Goal: Transaction & Acquisition: Book appointment/travel/reservation

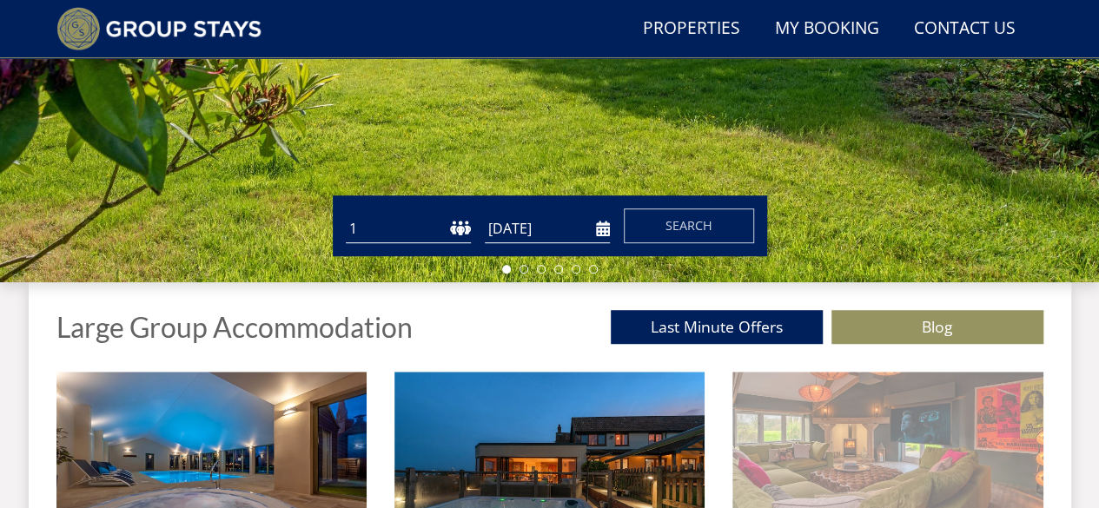
scroll to position [653, 0]
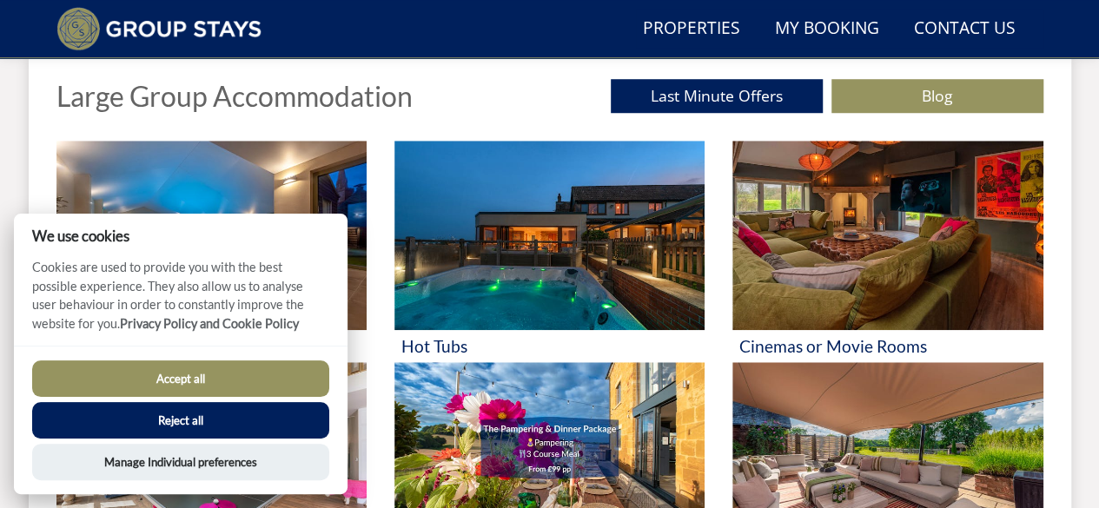
click at [258, 422] on button "Reject all" at bounding box center [180, 420] width 297 height 36
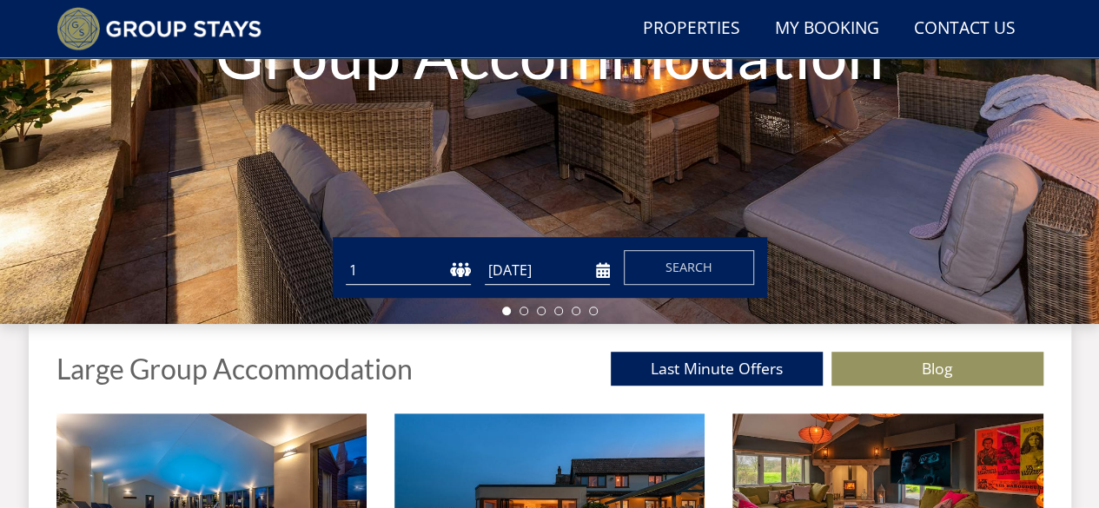
click at [450, 268] on select "1 2 3 4 5 6 7 8 9 10 11 12 13 14 15 16 17 18 19 20 21 22 23 24 25 26 27 28 29 3…" at bounding box center [408, 270] width 125 height 29
select select "8"
click at [346, 256] on select "1 2 3 4 5 6 7 8 9 10 11 12 13 14 15 16 17 18 19 20 21 22 23 24 25 26 27 28 29 3…" at bounding box center [408, 270] width 125 height 29
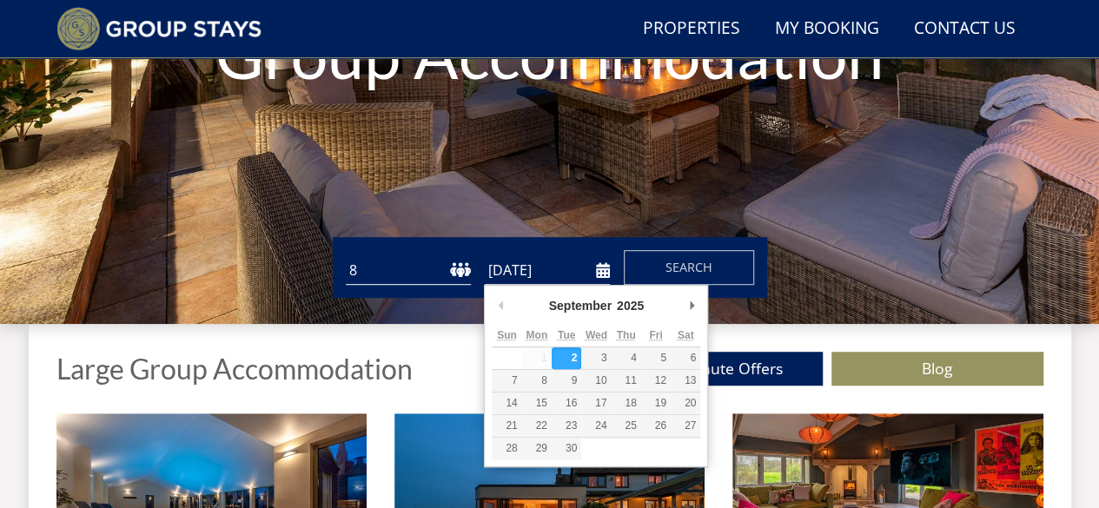
click at [603, 273] on input "[DATE]" at bounding box center [547, 270] width 125 height 29
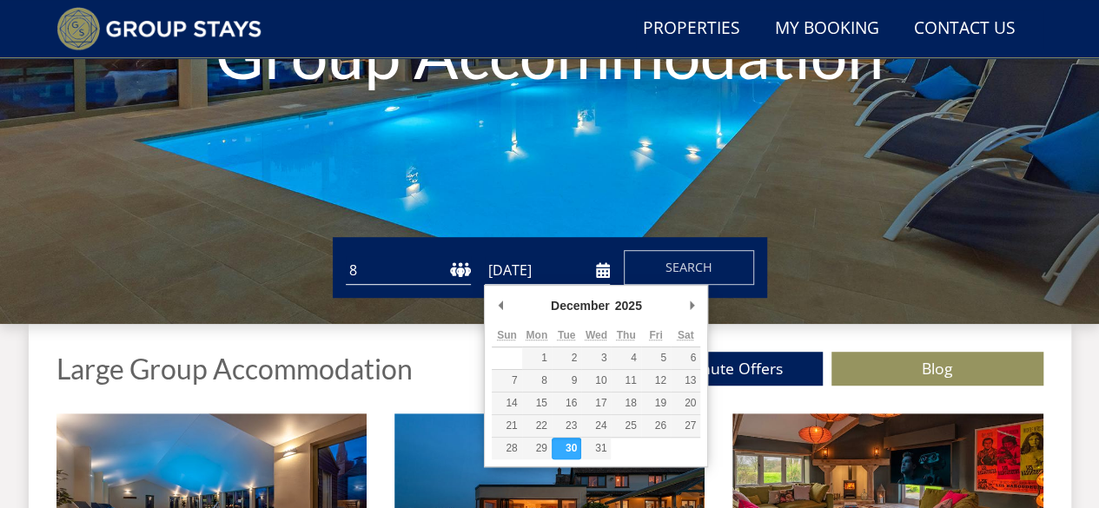
click at [599, 272] on input "[DATE]" at bounding box center [547, 270] width 125 height 29
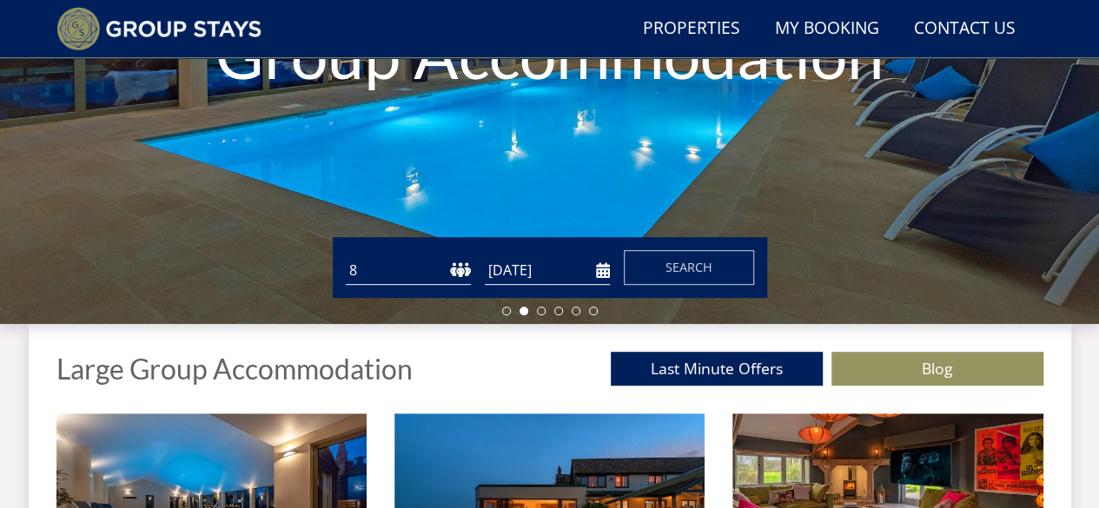
click at [606, 272] on input "[DATE]" at bounding box center [547, 270] width 125 height 29
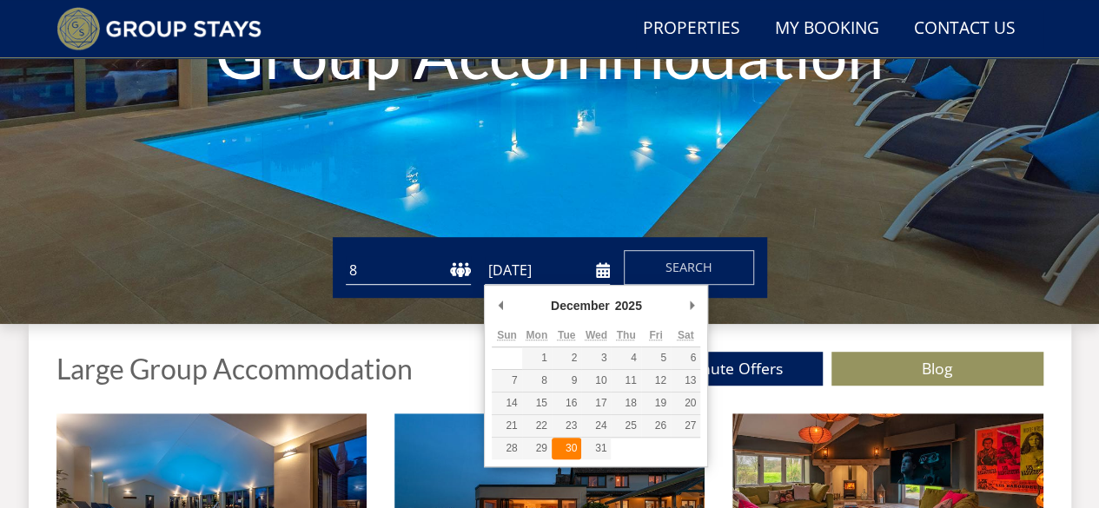
type input "[DATE]"
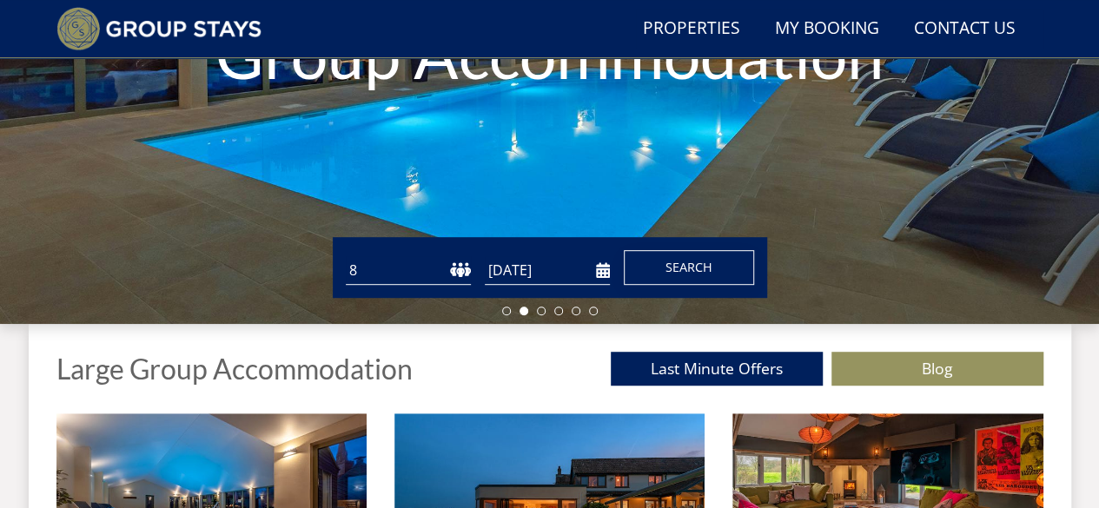
click at [672, 278] on button "Search" at bounding box center [689, 267] width 130 height 35
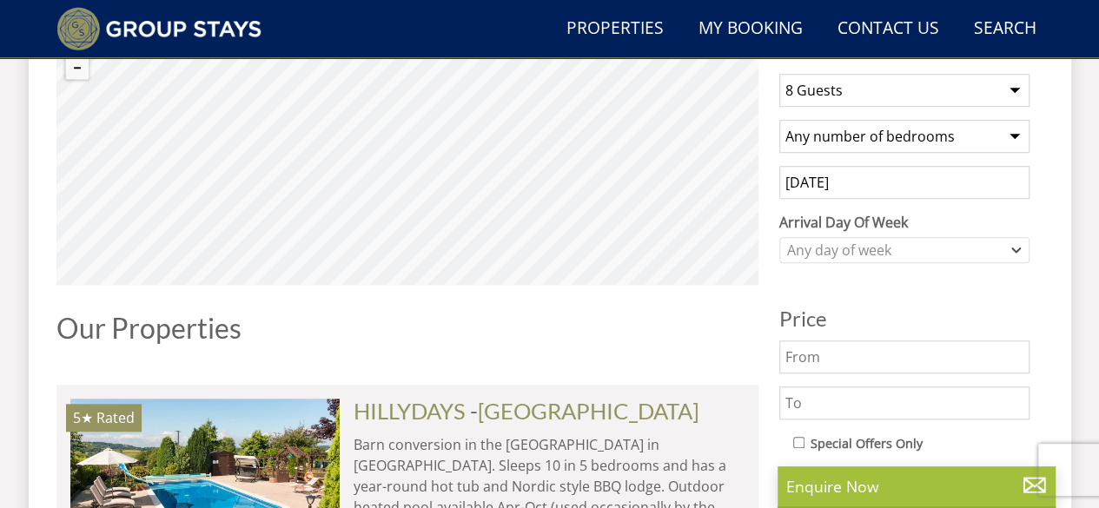
scroll to position [695, 0]
click at [1015, 246] on icon "Combobox" at bounding box center [1016, 249] width 10 height 10
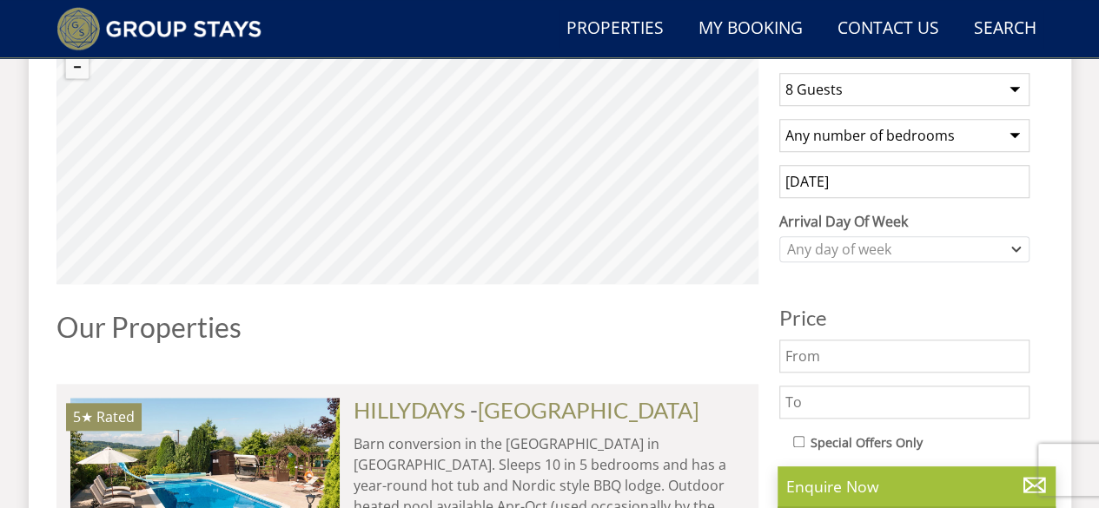
click at [728, 332] on h1 "Our Properties" at bounding box center [407, 327] width 702 height 30
click at [1022, 246] on div "Any day of week" at bounding box center [904, 249] width 250 height 26
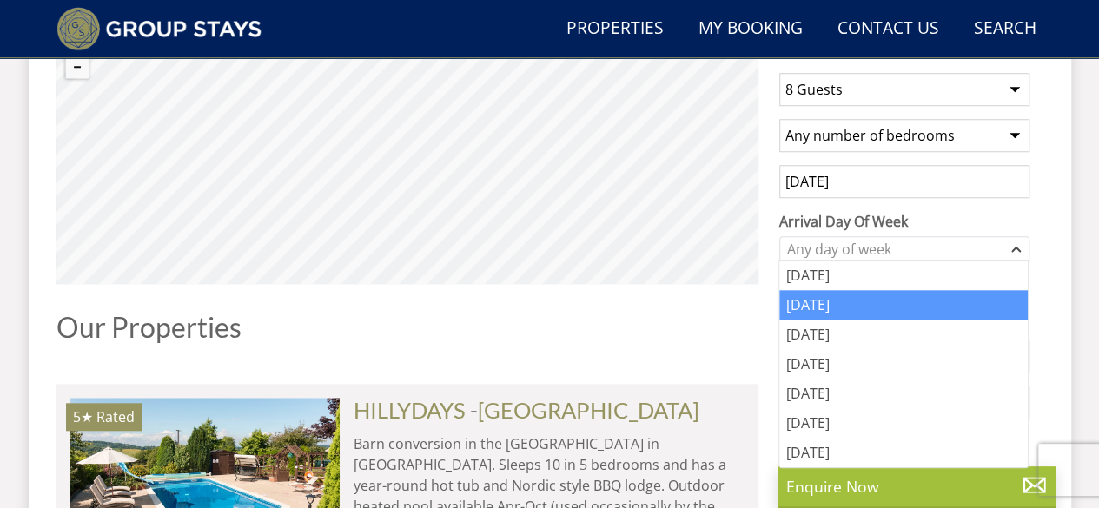
click at [843, 305] on div "[DATE]" at bounding box center [903, 305] width 248 height 30
drag, startPoint x: 1082, startPoint y: 316, endPoint x: 1032, endPoint y: 314, distance: 50.5
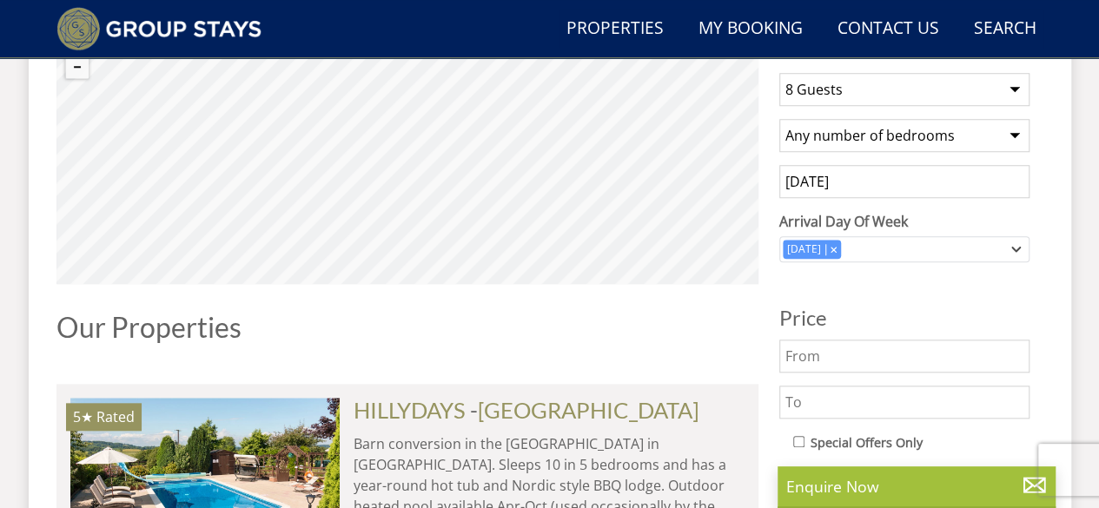
click at [1016, 131] on select "Any number of bedrooms 3 Bedrooms 4 Bedrooms 5 Bedrooms 6 Bedrooms 7 Bedrooms 8…" at bounding box center [904, 135] width 250 height 33
select select "5"
click at [779, 119] on select "Any number of bedrooms 3 Bedrooms 4 Bedrooms 5 Bedrooms 6 Bedrooms 7 Bedrooms 8…" at bounding box center [904, 135] width 250 height 33
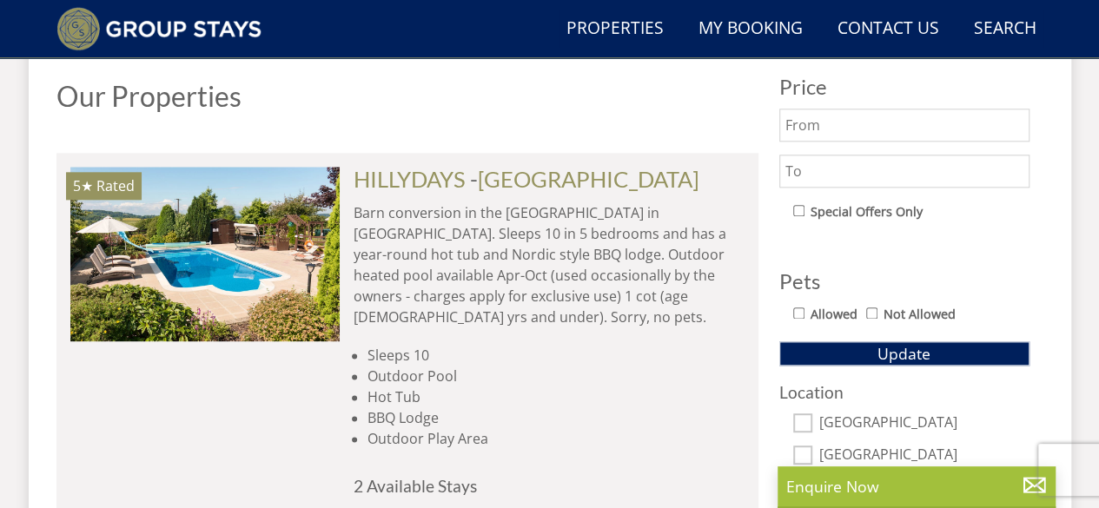
scroll to position [926, 0]
drag, startPoint x: 796, startPoint y: 310, endPoint x: 903, endPoint y: 320, distance: 107.3
click at [799, 312] on input "Allowed" at bounding box center [798, 313] width 11 height 11
checkbox input "true"
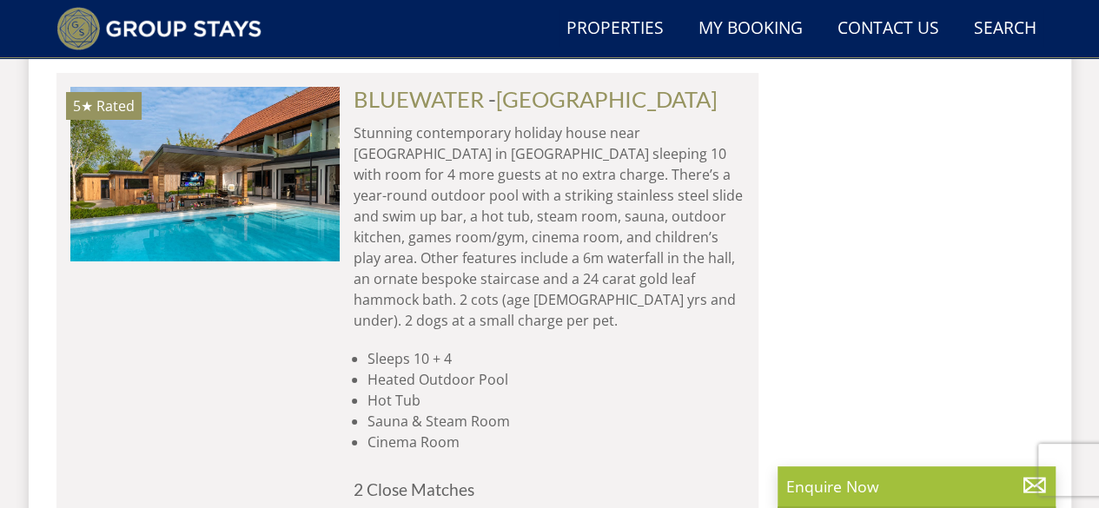
scroll to position [10192, 0]
